Goal: Information Seeking & Learning: Learn about a topic

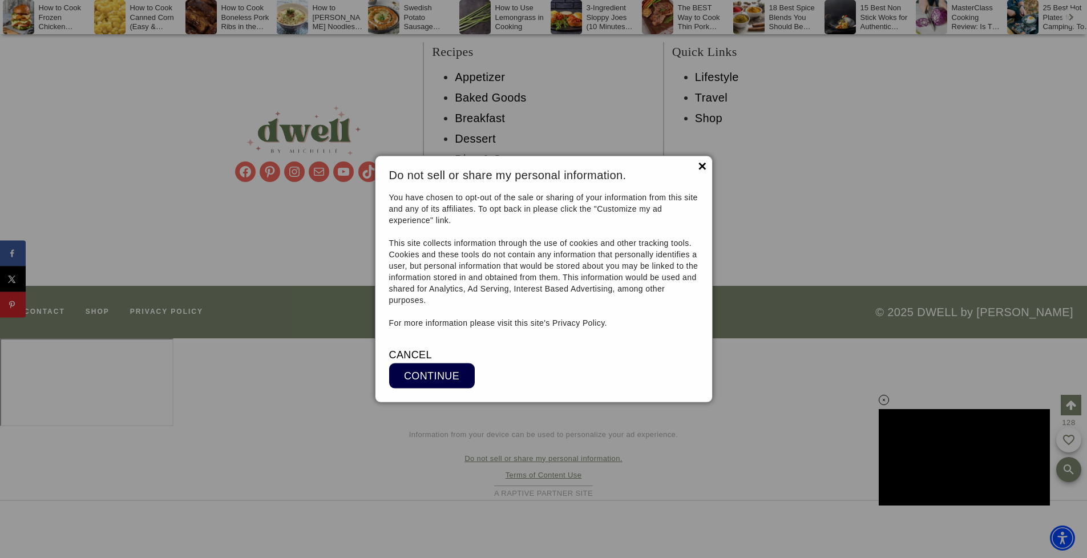
scroll to position [12830, 0]
